Goal: Navigation & Orientation: Find specific page/section

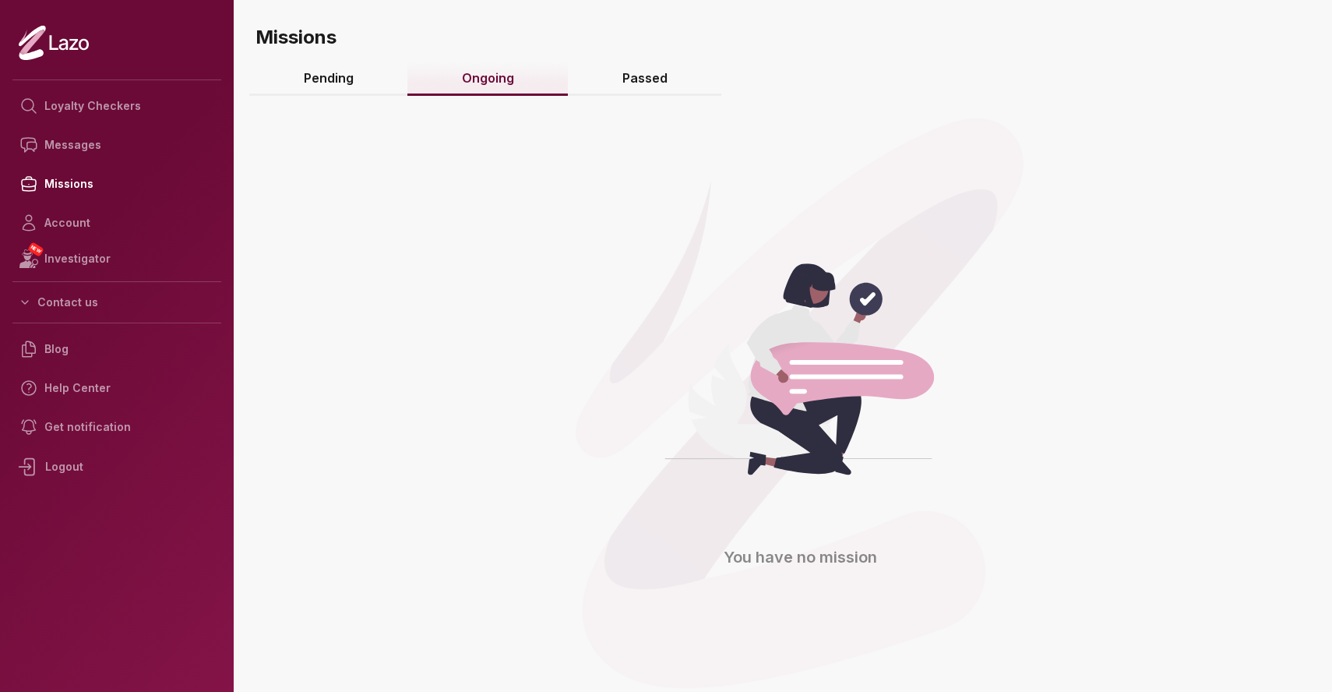
click at [617, 72] on link "Passed" at bounding box center [645, 79] width 154 height 34
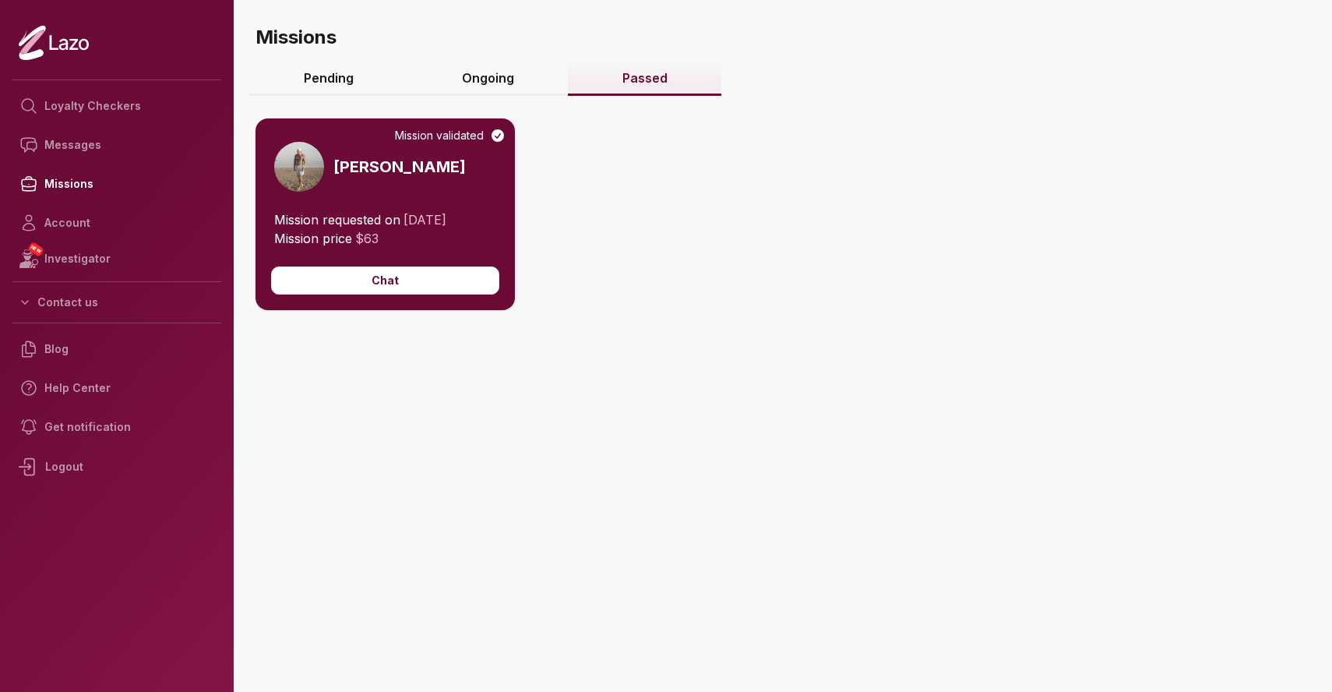
click at [509, 79] on link "Ongoing" at bounding box center [488, 79] width 161 height 34
